Goal: Task Accomplishment & Management: Manage account settings

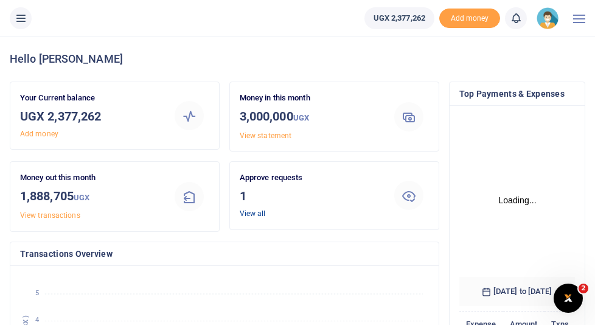
click at [249, 215] on link "View all" at bounding box center [253, 213] width 26 height 9
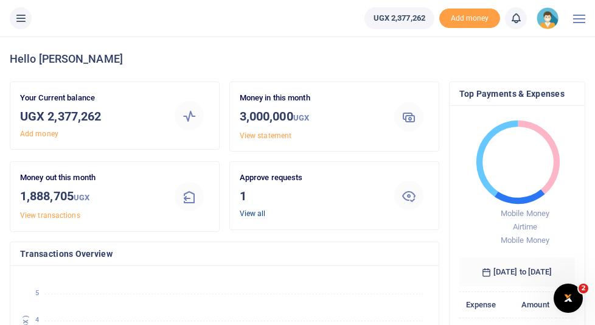
scroll to position [0, 1]
click at [254, 213] on link "View all" at bounding box center [253, 213] width 26 height 9
click at [243, 198] on h3 "1" at bounding box center [309, 196] width 139 height 18
click at [245, 213] on link "View all" at bounding box center [253, 213] width 26 height 9
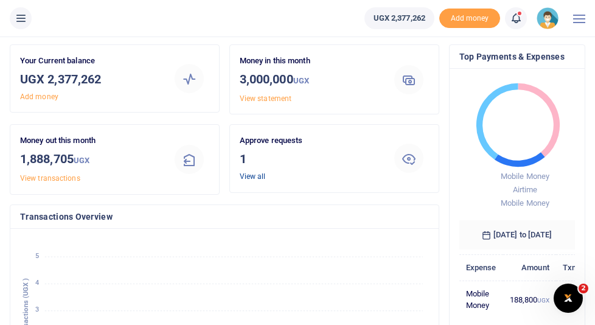
scroll to position [60, 0]
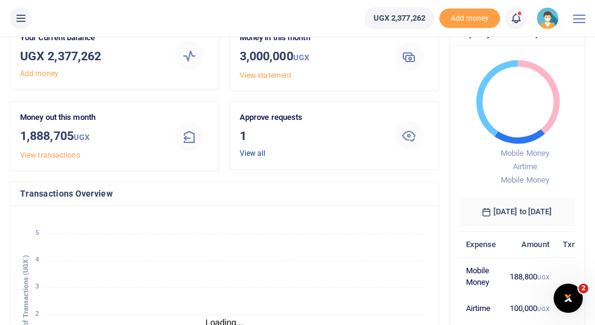
click at [249, 153] on link "View all" at bounding box center [253, 153] width 26 height 9
click at [250, 155] on link "View all" at bounding box center [253, 153] width 26 height 9
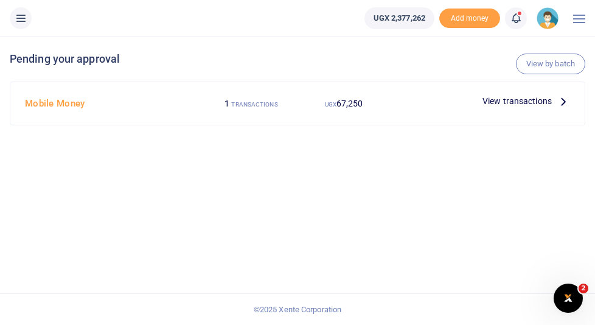
click at [521, 102] on span "View transactions" at bounding box center [517, 100] width 69 height 13
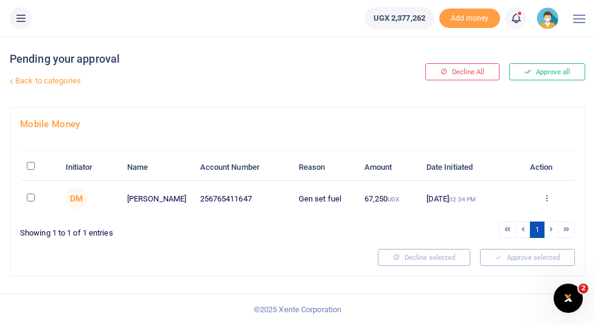
click at [28, 167] on input "\a \a : activate to sort column descending" at bounding box center [31, 166] width 8 height 8
checkbox input "true"
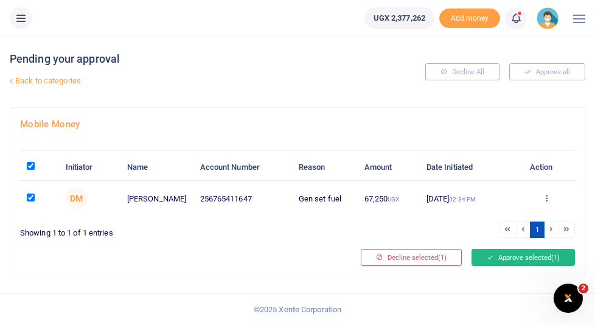
click at [525, 262] on button "Approve selected (1)" at bounding box center [523, 257] width 103 height 17
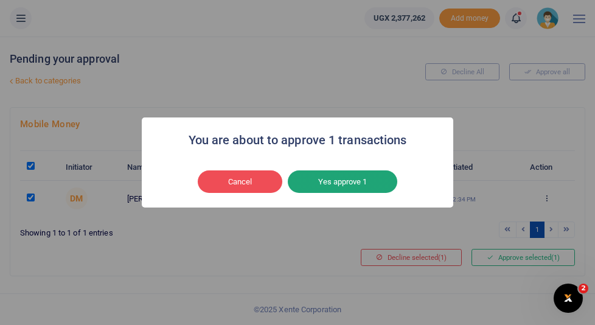
click at [358, 186] on button "Yes approve 1" at bounding box center [343, 181] width 110 height 23
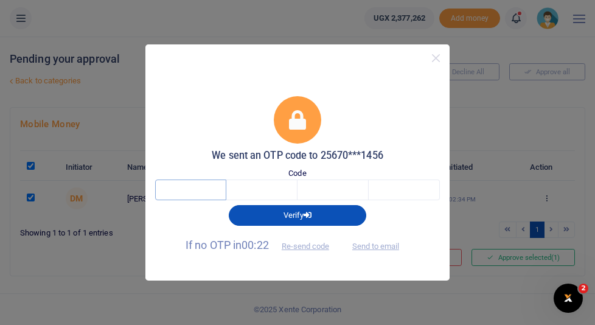
click at [206, 195] on input "text" at bounding box center [190, 190] width 71 height 21
type input "3"
type input "2"
type input "0"
type input "6"
